Goal: Task Accomplishment & Management: Complete application form

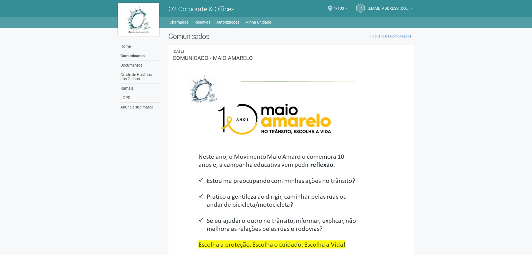
click at [213, 23] on li "Reservas" at bounding box center [205, 22] width 21 height 8
click at [215, 22] on li "Reservas" at bounding box center [205, 22] width 21 height 8
click at [221, 21] on link "Autorizações" at bounding box center [228, 22] width 23 height 8
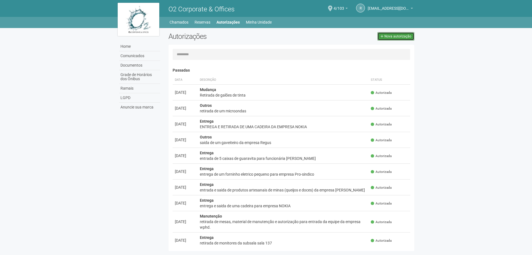
click at [384, 37] on icon at bounding box center [382, 36] width 3 height 3
select select "**"
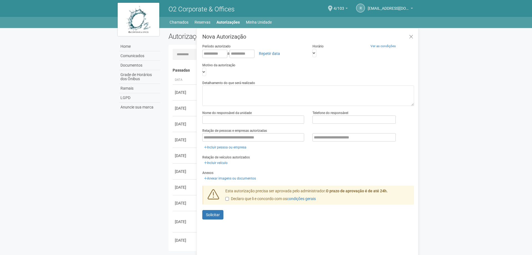
scroll to position [9, 0]
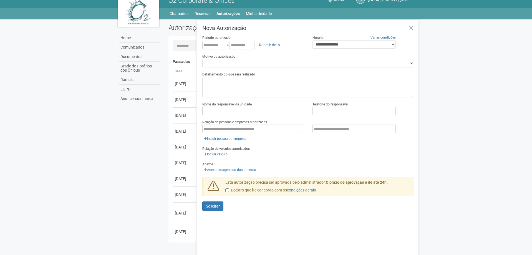
click at [195, 52] on div "Carregando... Nenhuma autorização foi solicitada Passadas Data Descrição Status…" at bounding box center [292, 139] width 246 height 198
click at [413, 28] on icon at bounding box center [411, 29] width 4 height 6
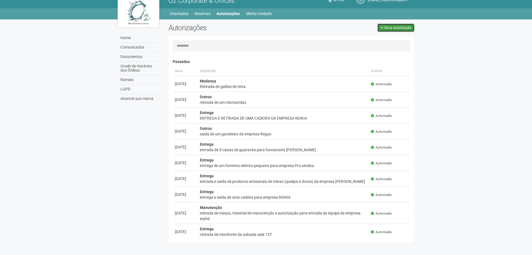
click at [409, 30] on link "Nova autorização" at bounding box center [396, 28] width 37 height 8
